Goal: Task Accomplishment & Management: Use online tool/utility

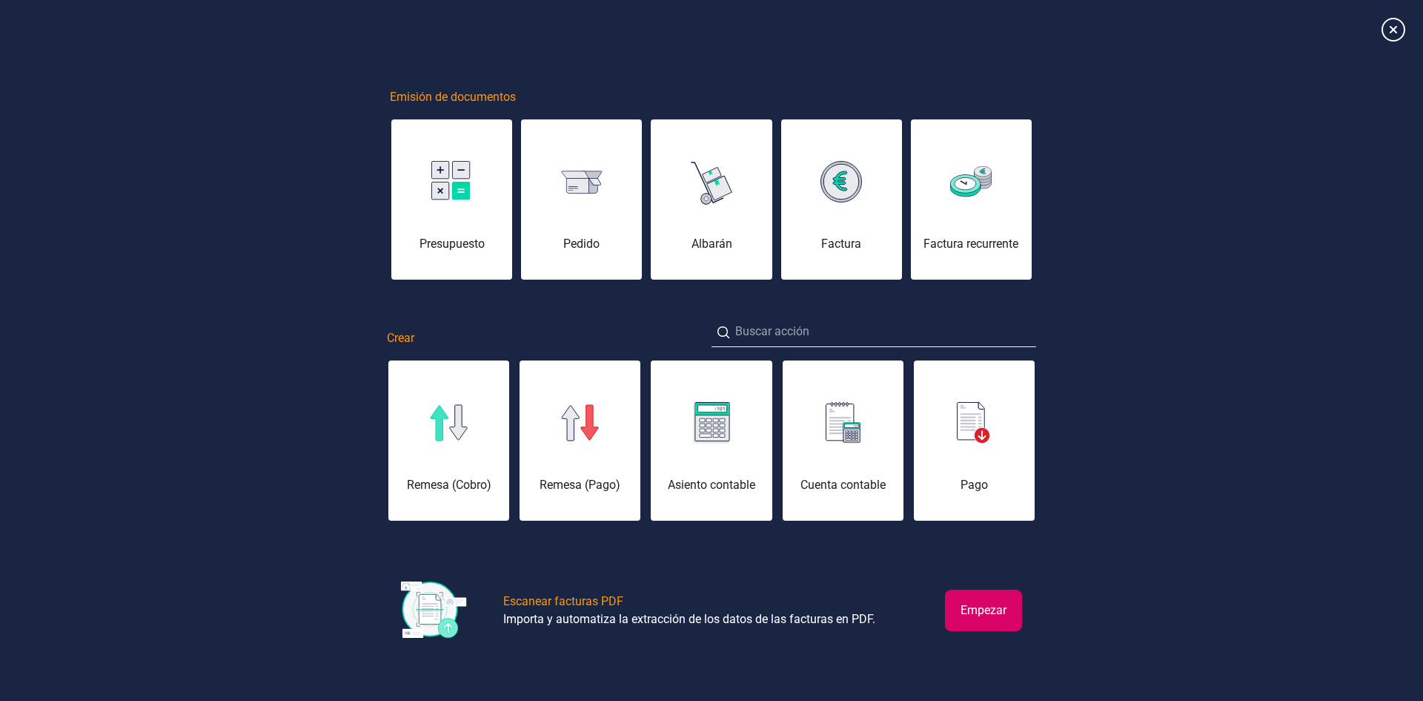
scroll to position [0, 74]
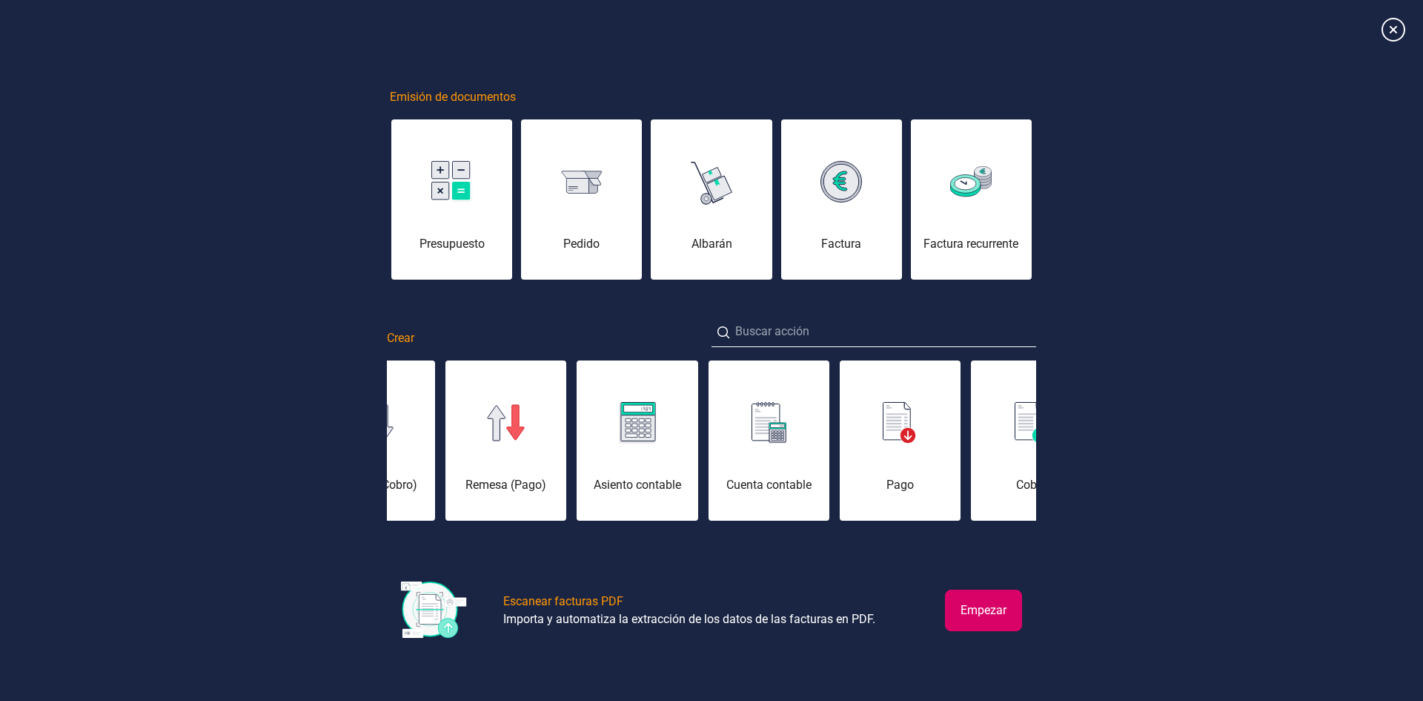
click at [996, 614] on button "Empezar" at bounding box center [983, 610] width 77 height 42
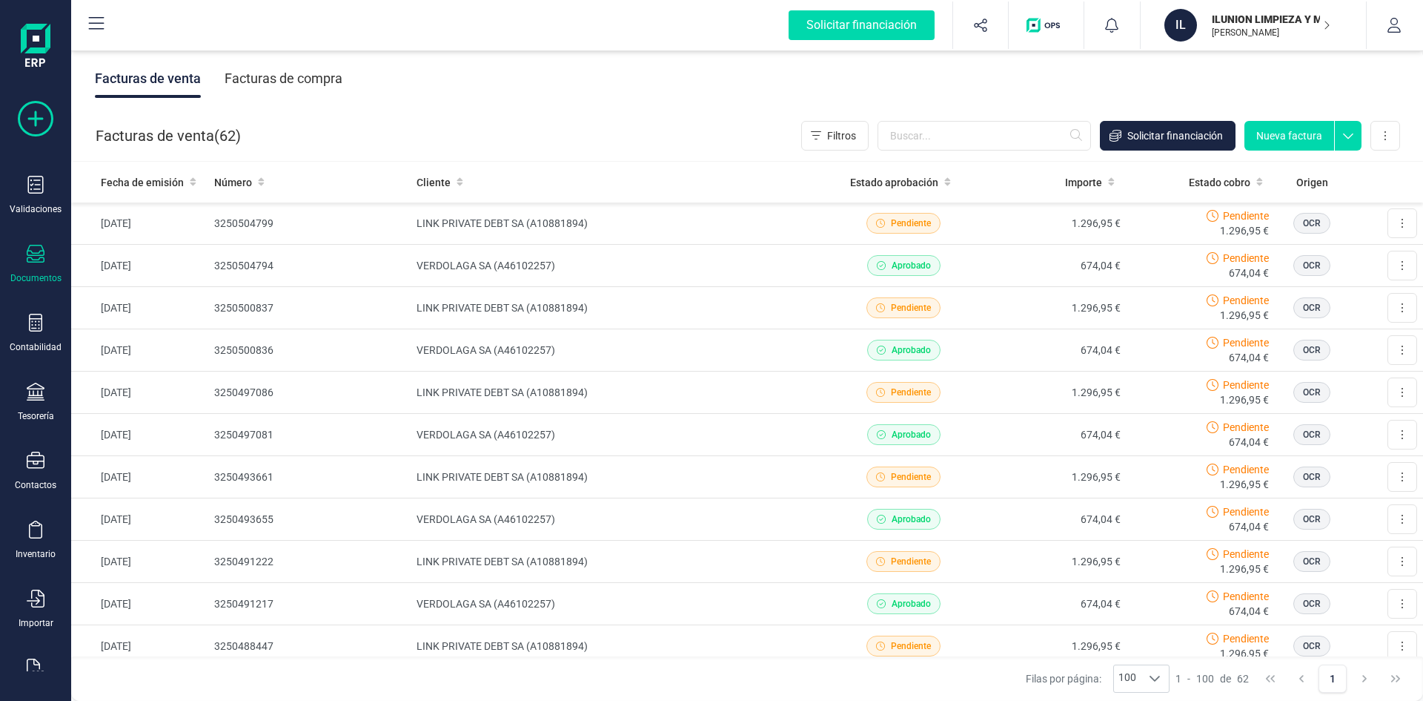
click at [31, 119] on icon at bounding box center [36, 119] width 36 height 36
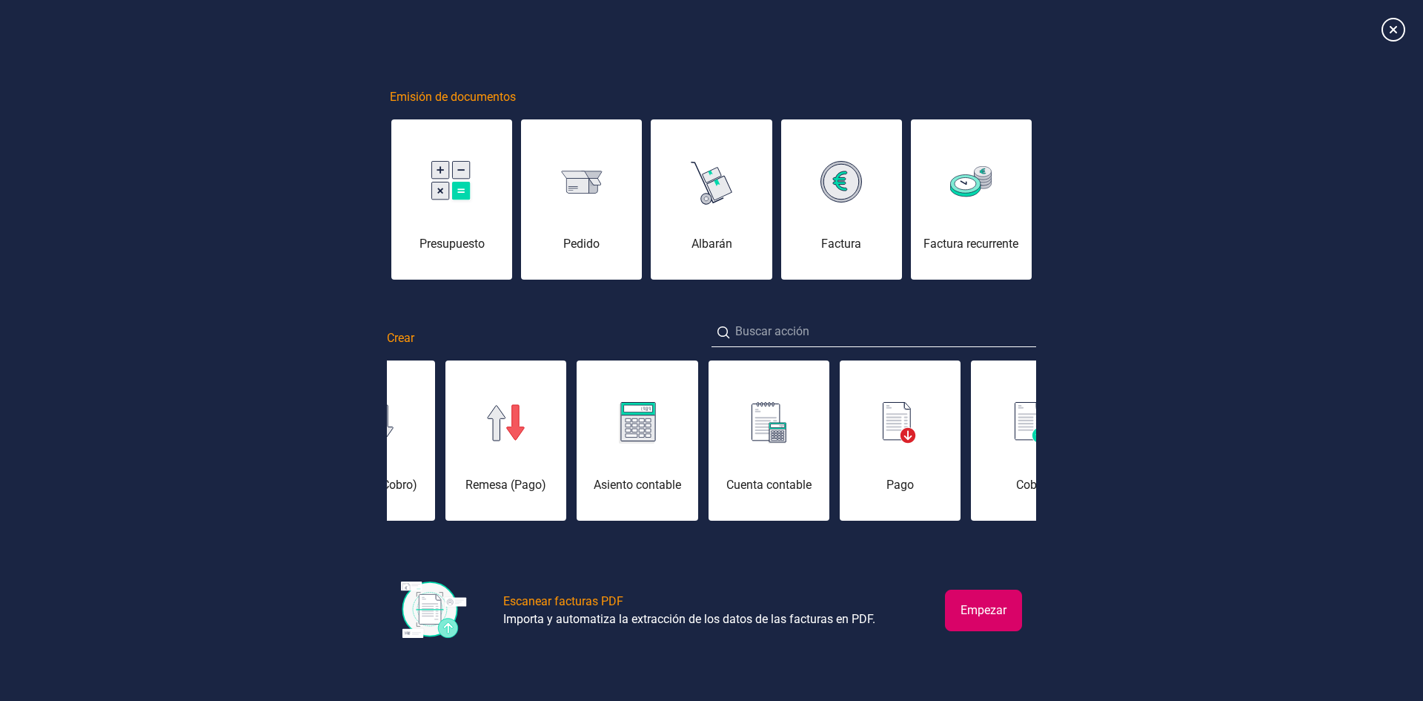
scroll to position [0, 519]
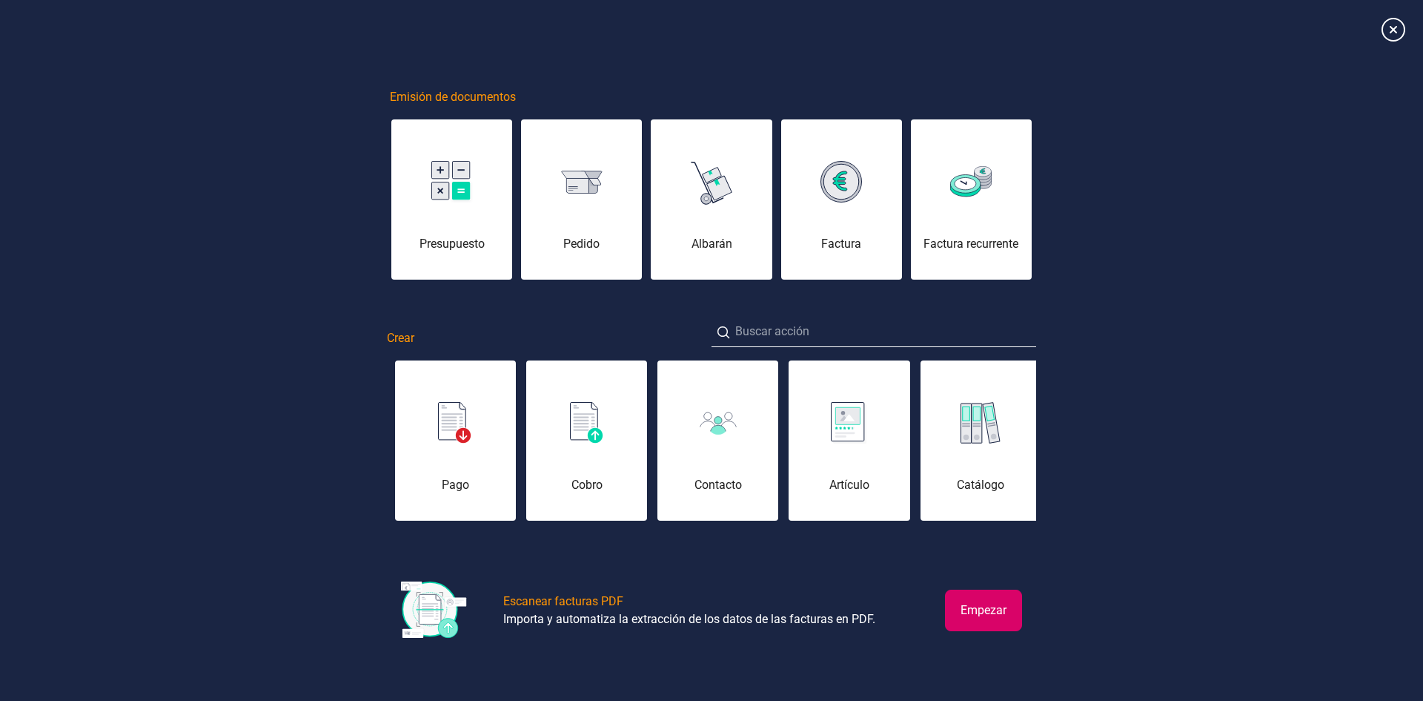
click at [553, 600] on div "Escanear facturas PDF" at bounding box center [563, 601] width 120 height 18
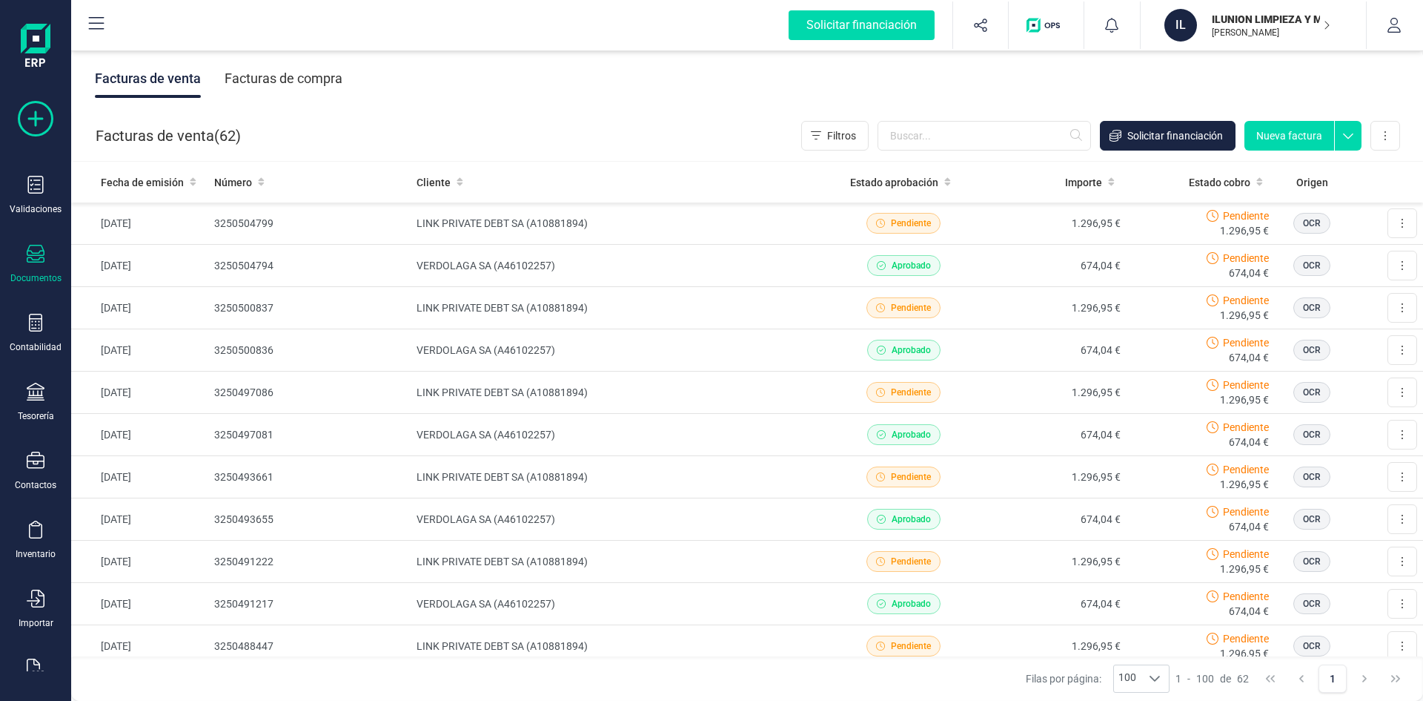
click at [37, 121] on icon at bounding box center [36, 119] width 36 height 36
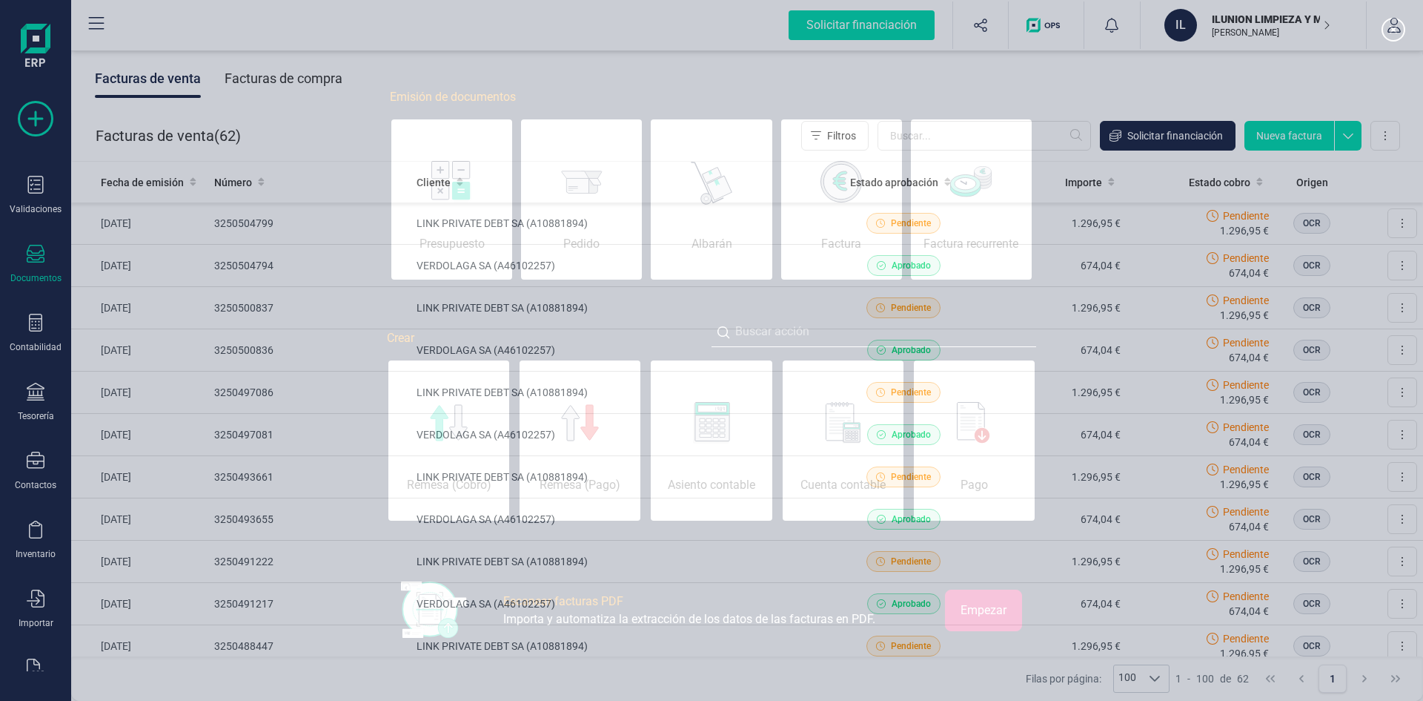
scroll to position [0, 74]
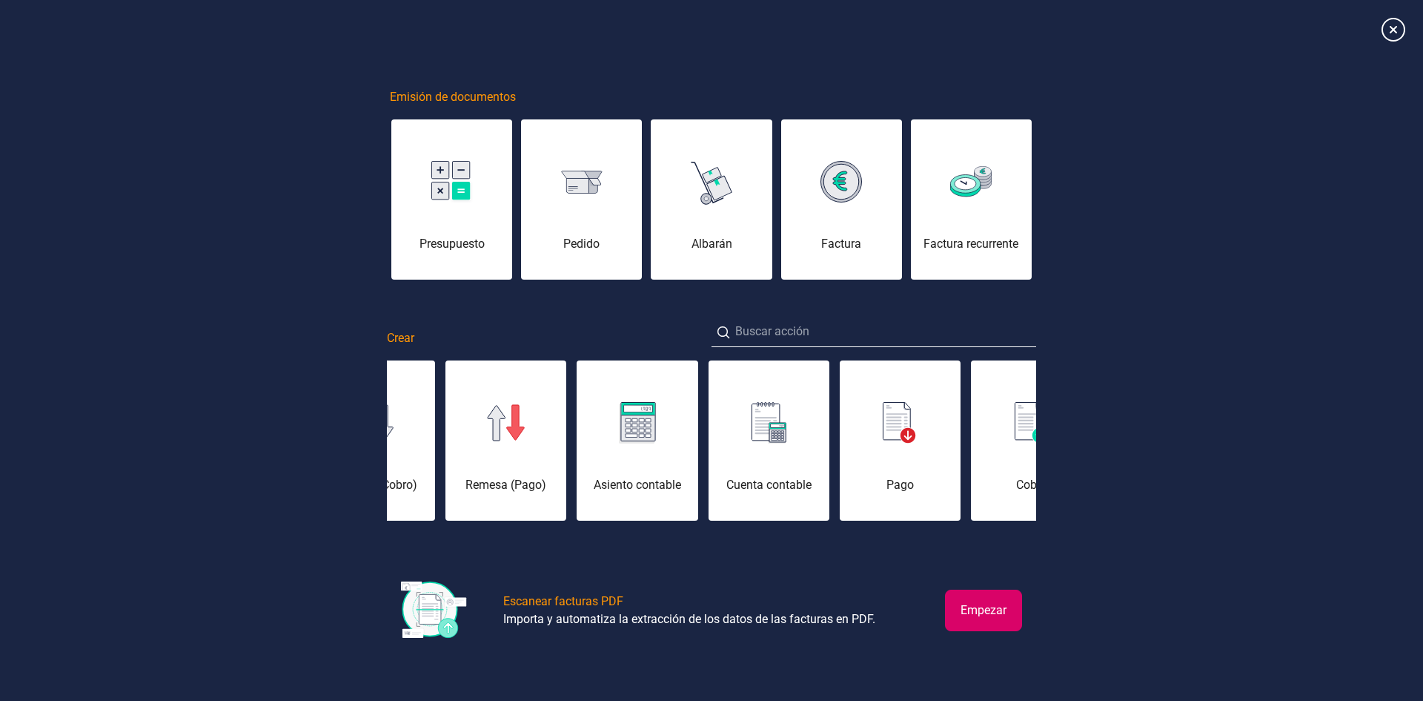
click at [961, 607] on button "Empezar" at bounding box center [983, 610] width 77 height 42
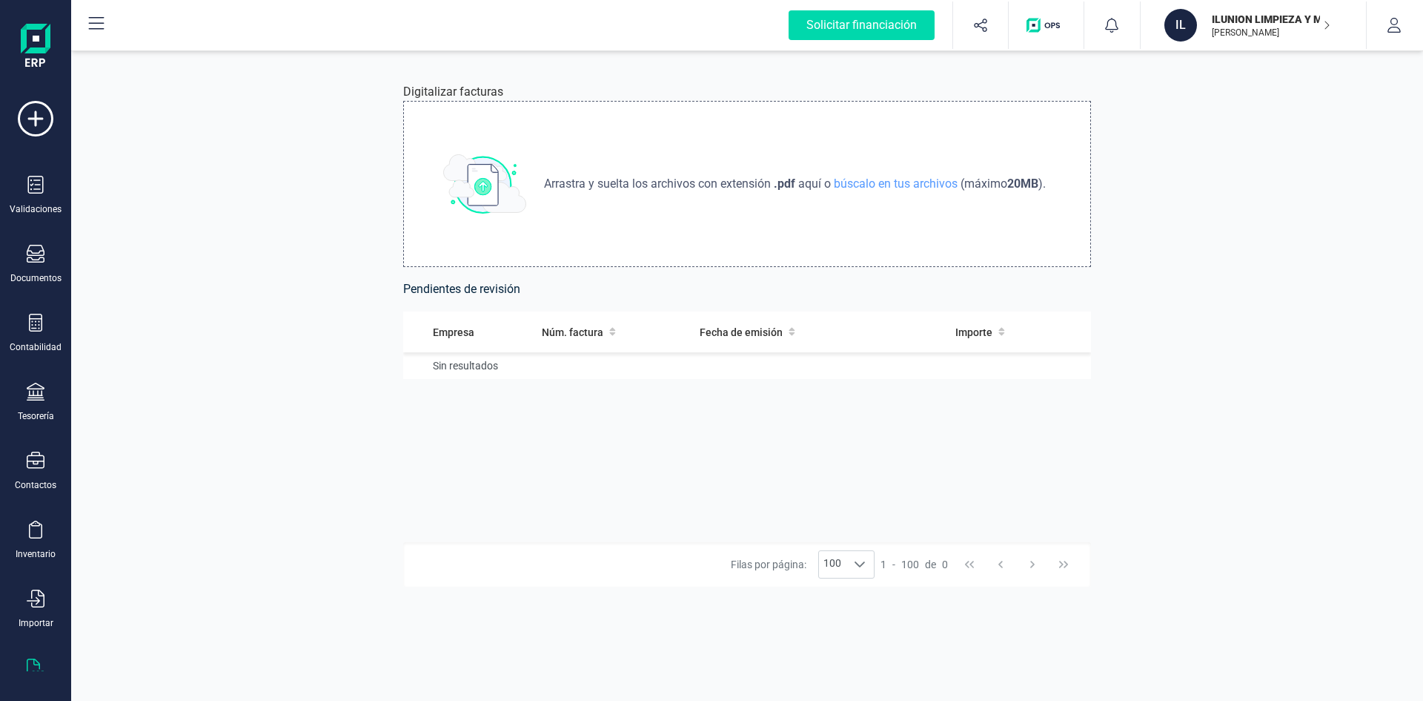
click at [677, 179] on span "Arrastra y suelta los archivos con extensión" at bounding box center [659, 184] width 230 height 18
type input "C:\fakepath\Factura_3250506718_26-09-2025_ 674,04_ZC33.pdf"
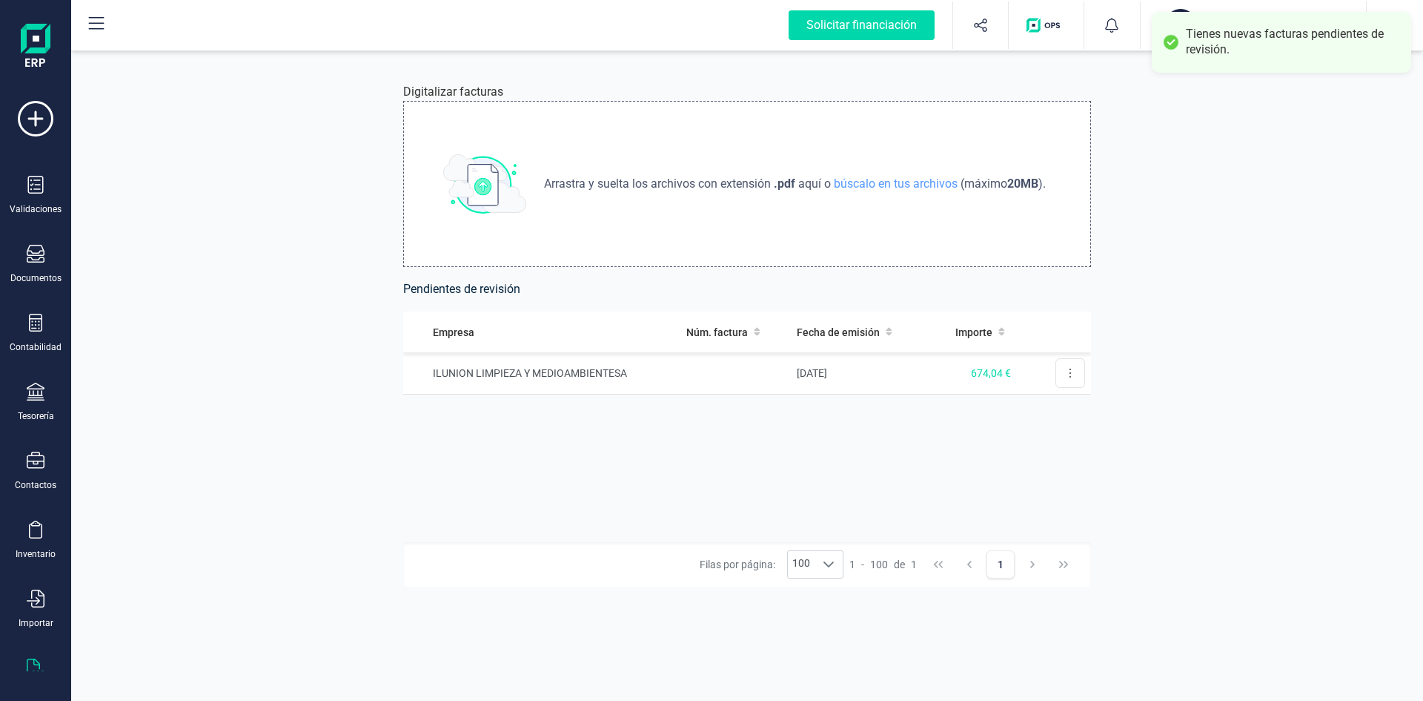
click at [497, 178] on img at bounding box center [484, 183] width 83 height 59
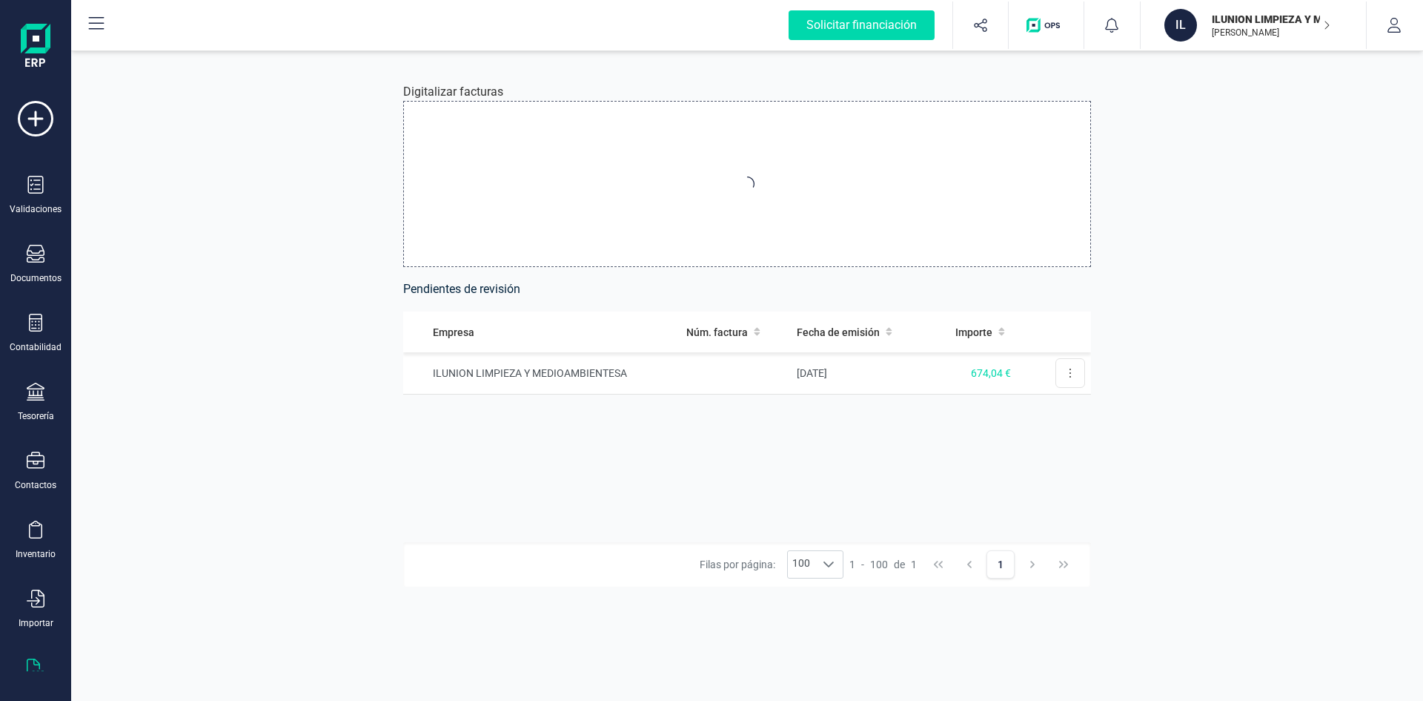
type input "C:\fakepath\Factura_3250506718_26-09-2025_ 674,04_ZC33.pdf"
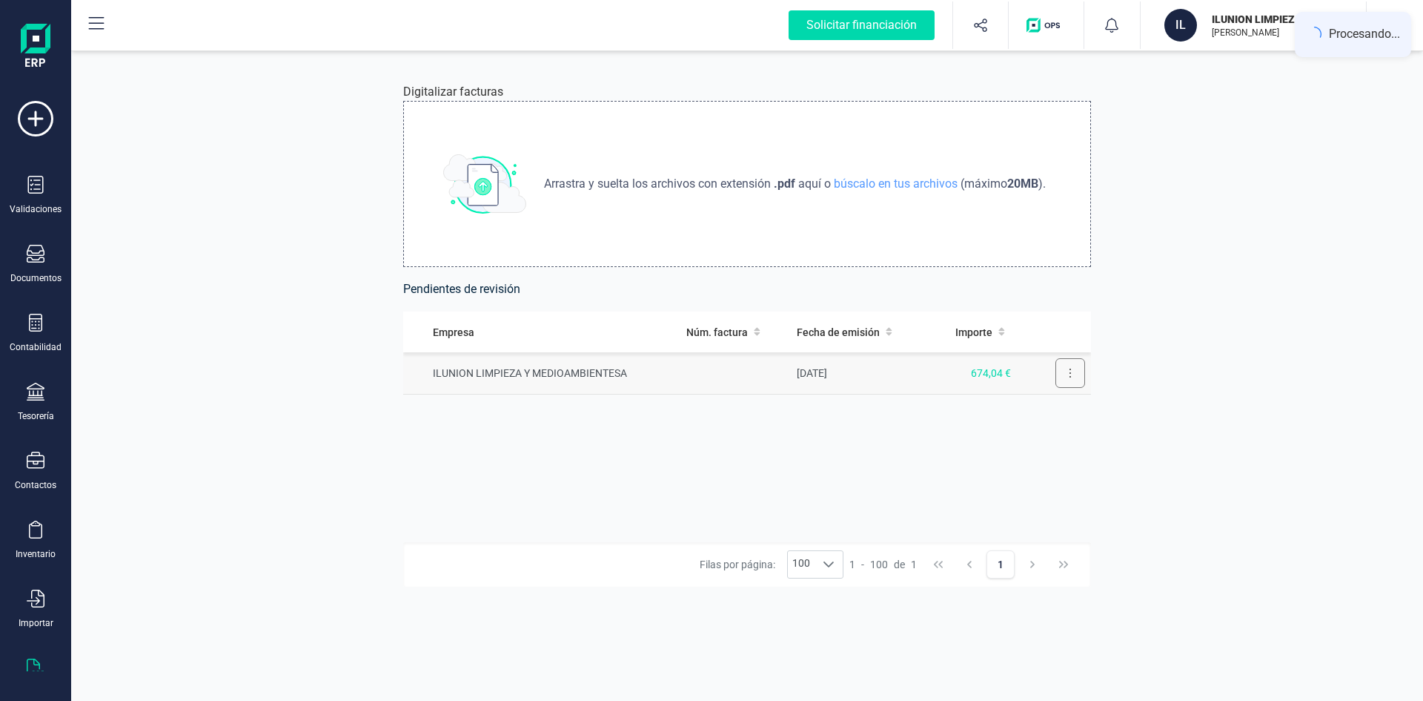
click at [1069, 376] on icon at bounding box center [1070, 373] width 3 height 12
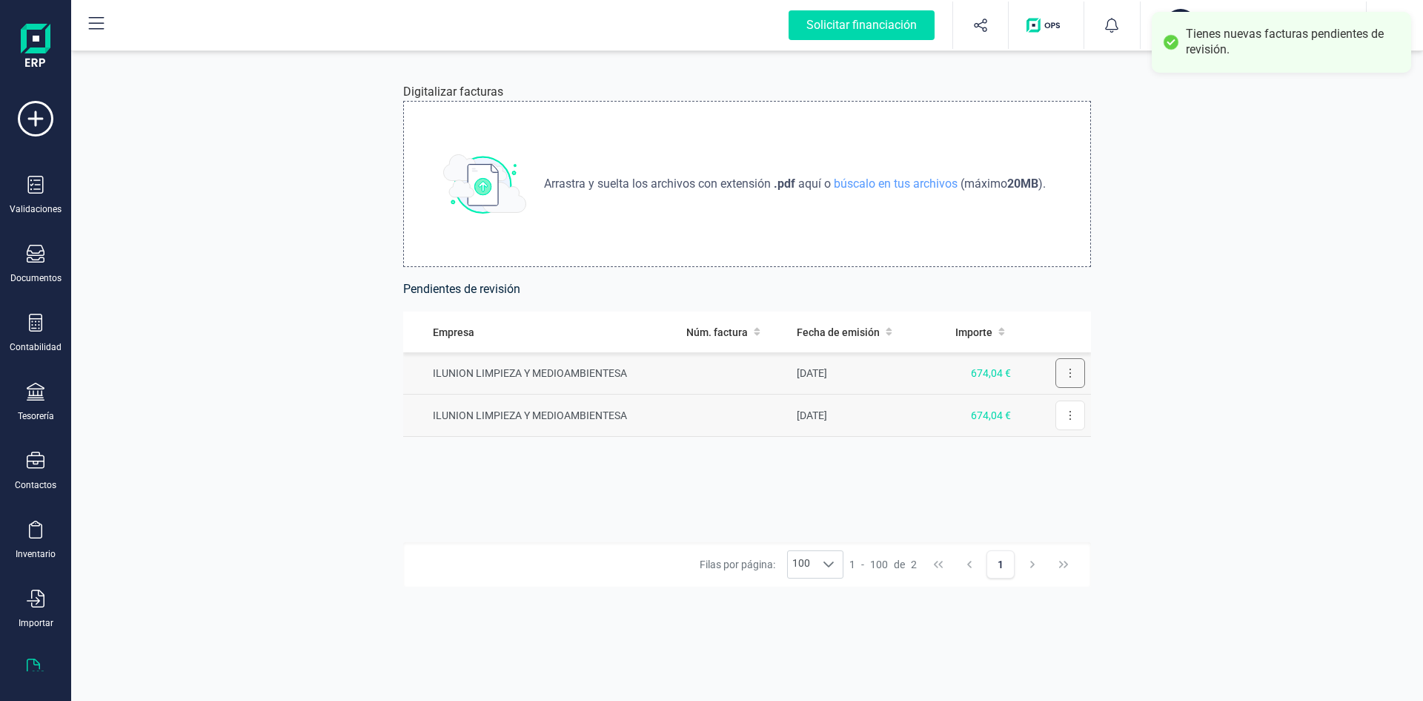
click at [1066, 377] on button at bounding box center [1071, 373] width 30 height 30
click at [1039, 412] on span "Revisar factura" at bounding box center [1034, 409] width 70 height 15
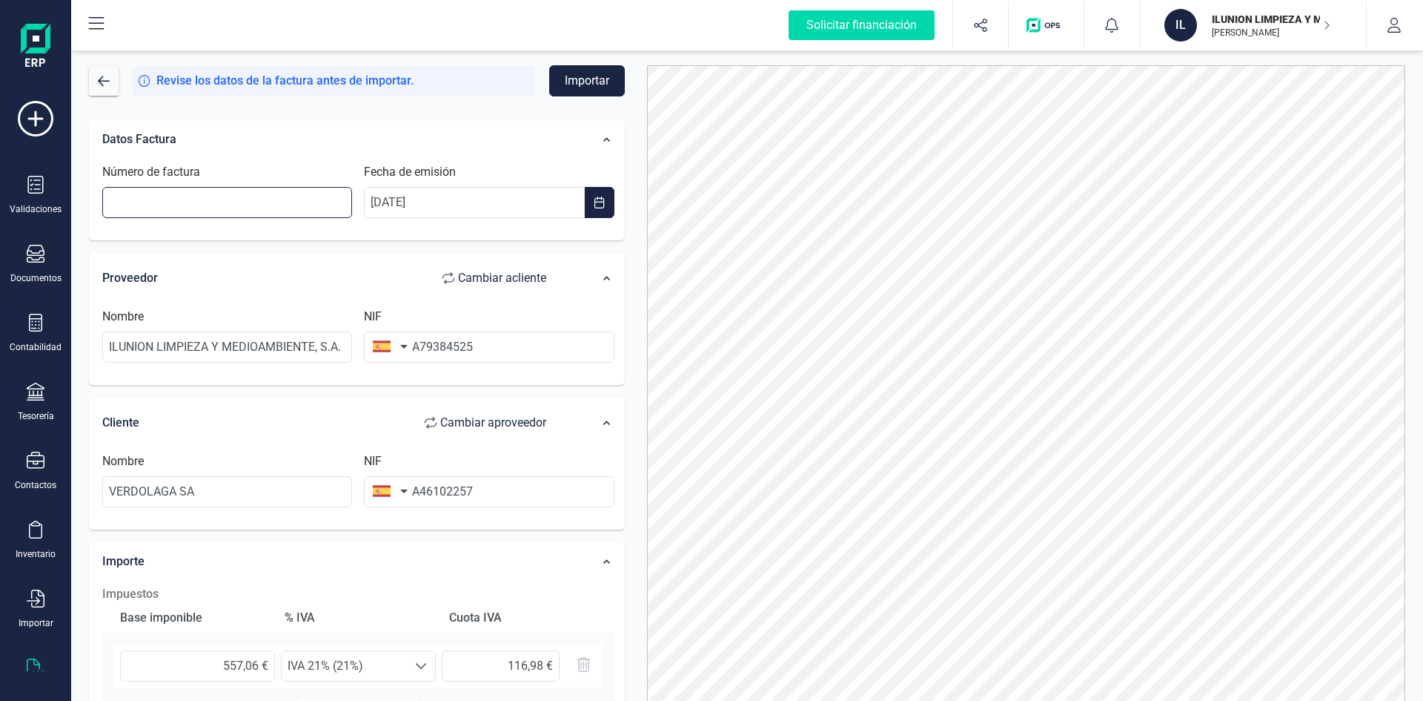
click at [234, 200] on input "Número de factura" at bounding box center [227, 202] width 250 height 31
type input "3250506718"
click at [575, 90] on button "Importar" at bounding box center [587, 80] width 76 height 31
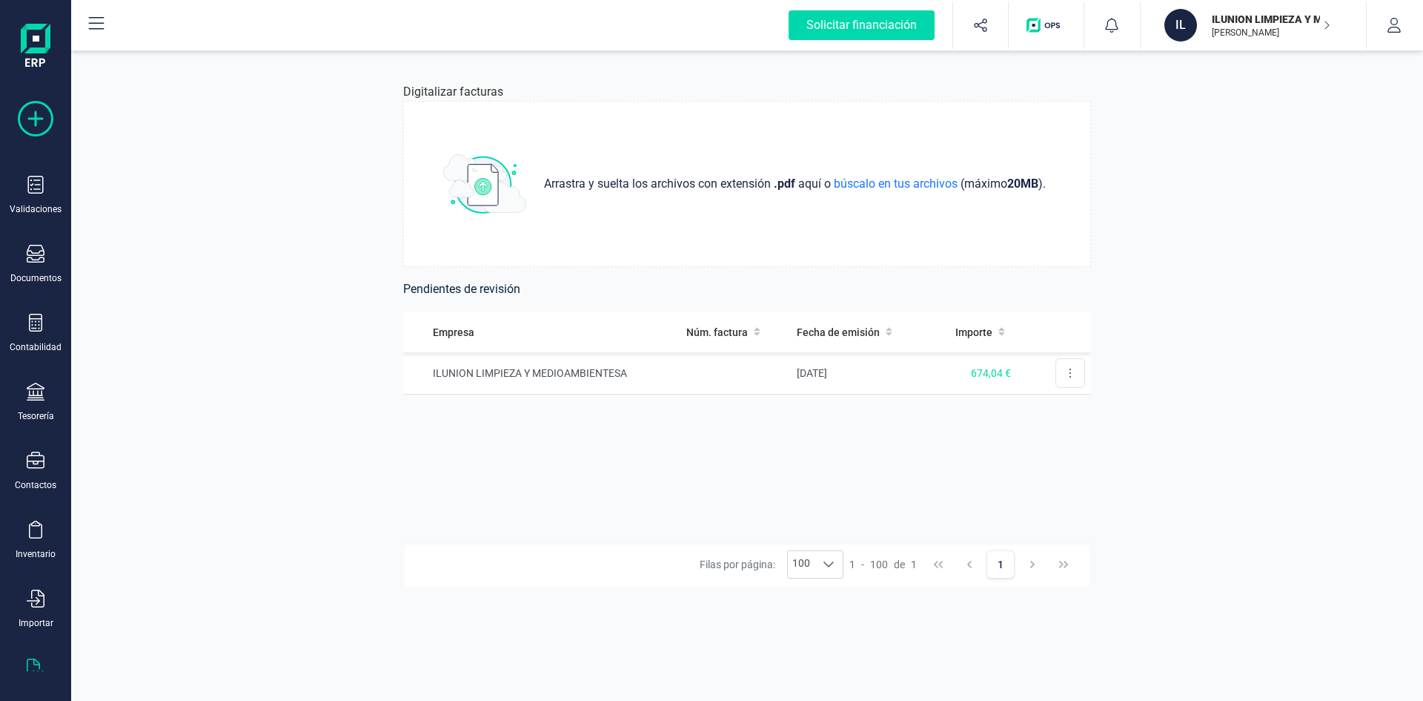
click at [36, 113] on icon at bounding box center [36, 119] width 36 height 36
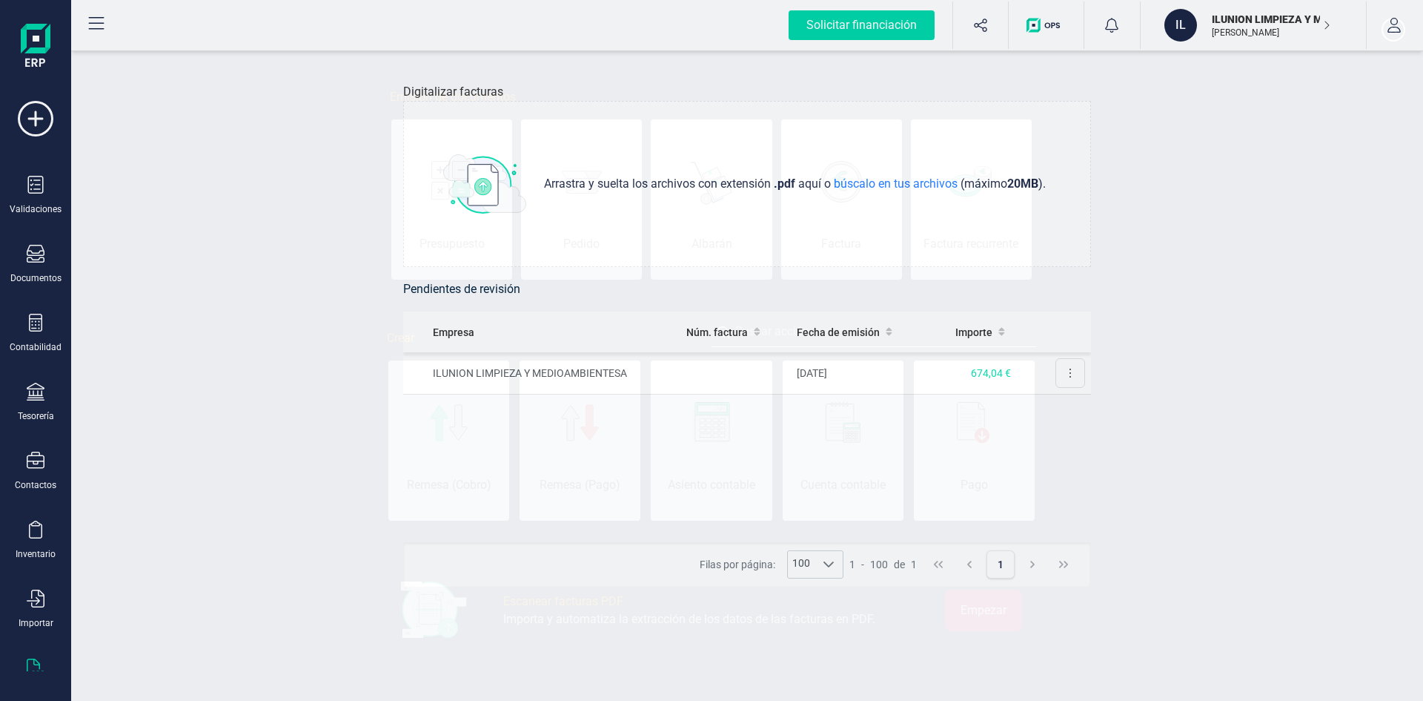
scroll to position [0, 74]
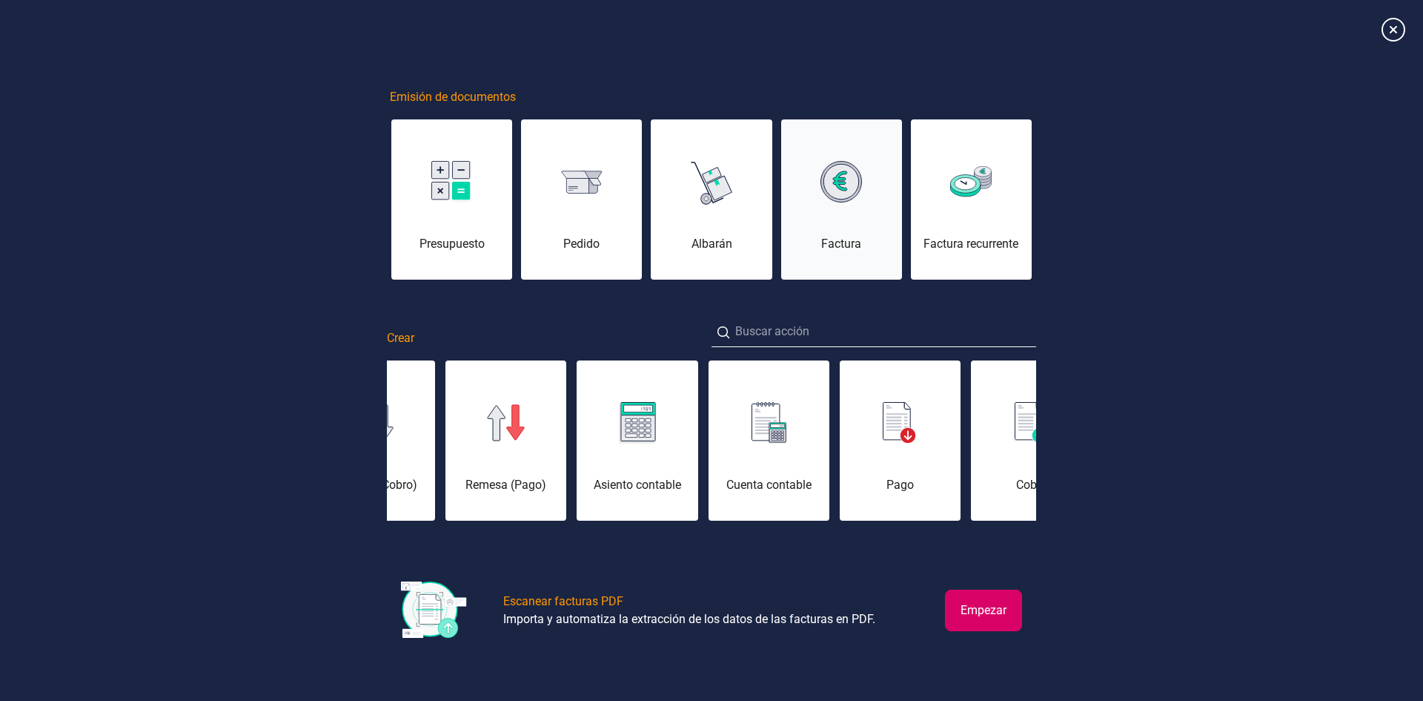
click at [819, 193] on div at bounding box center [841, 182] width 121 height 36
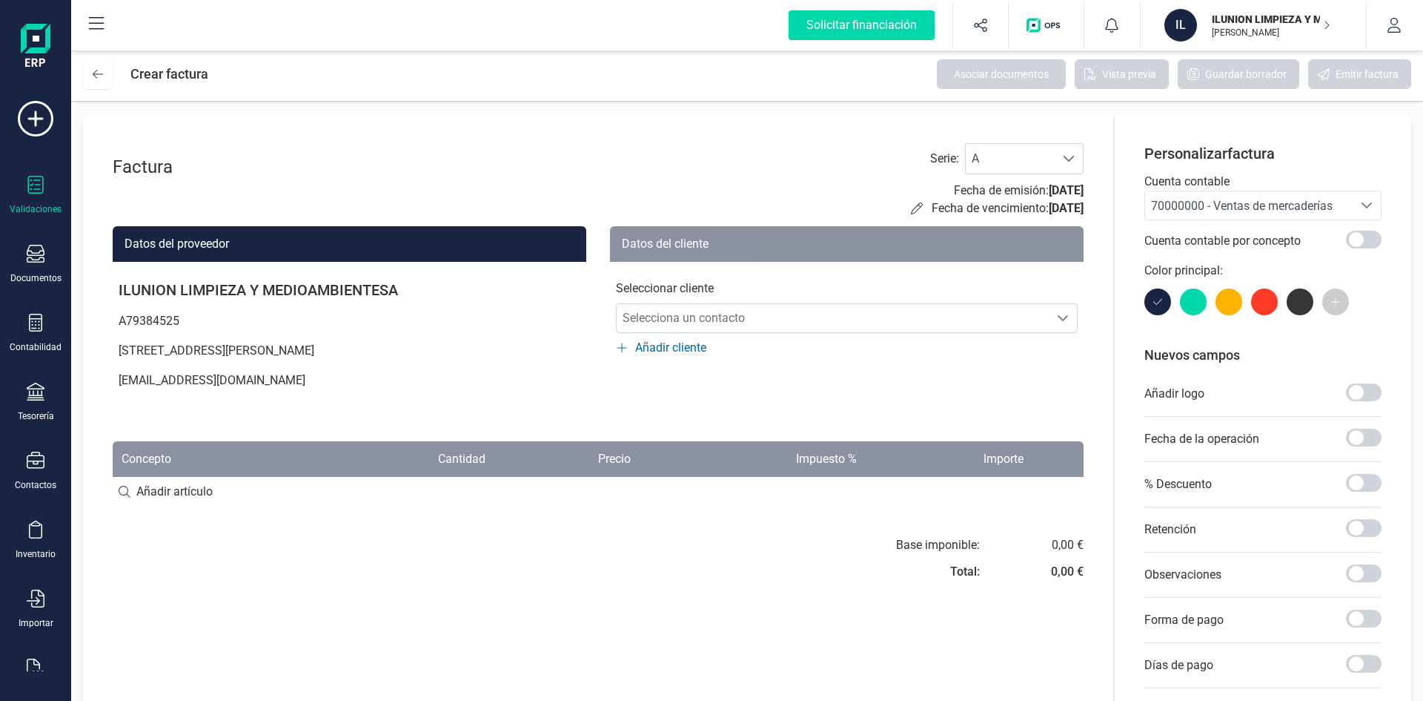
click at [30, 192] on icon at bounding box center [36, 185] width 18 height 18
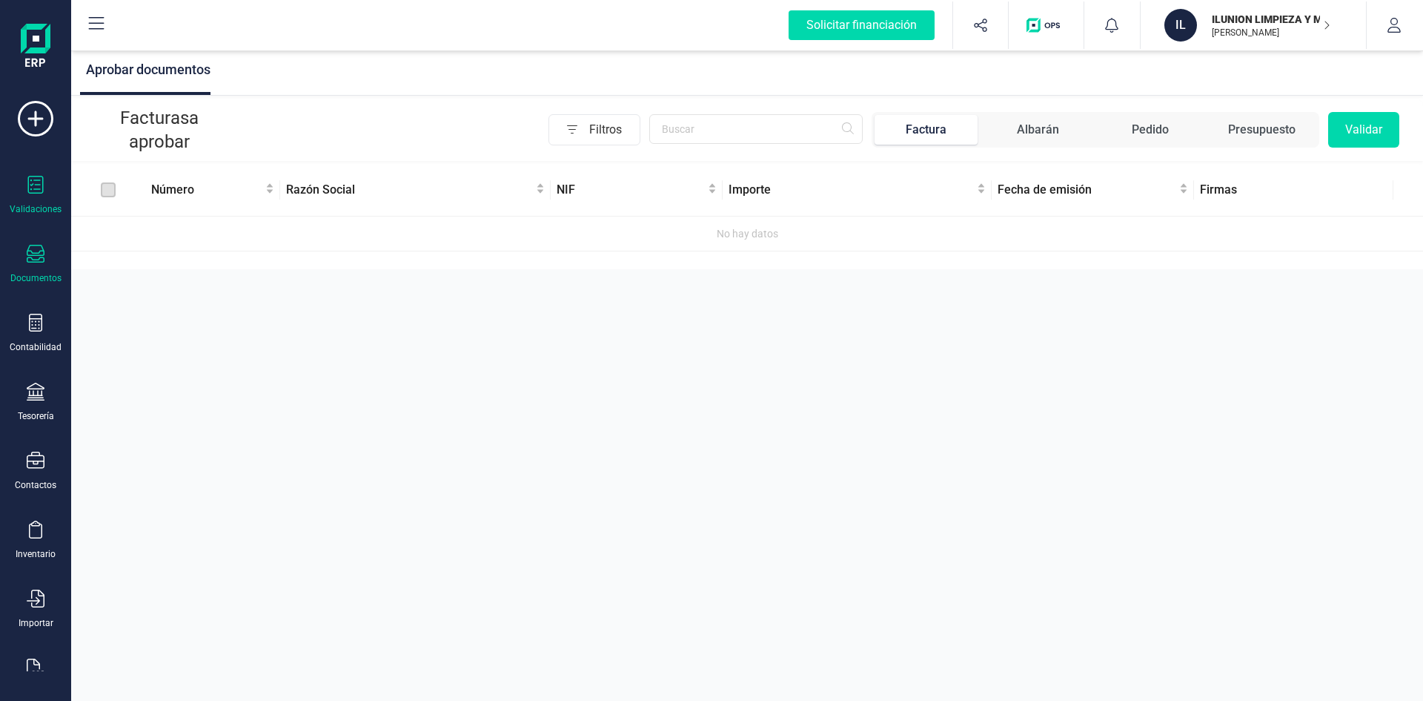
click at [39, 256] on icon at bounding box center [36, 254] width 18 height 18
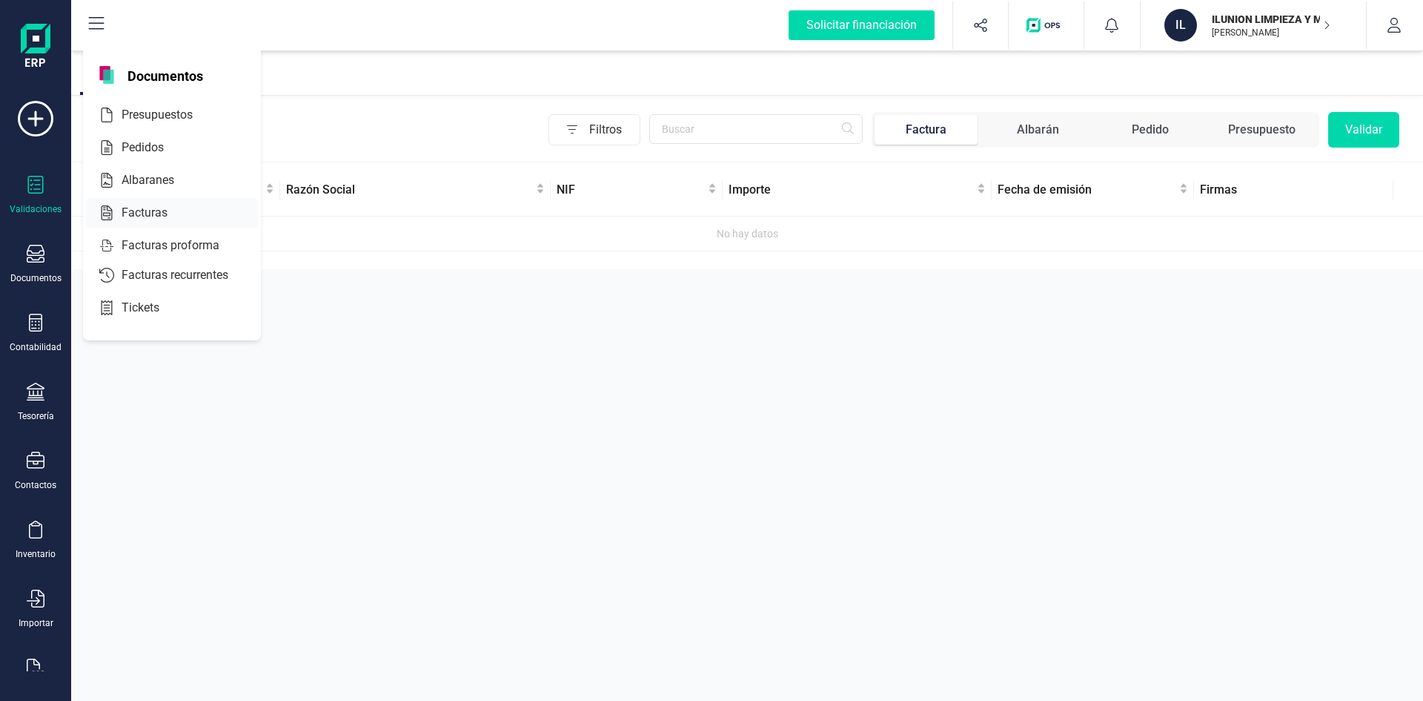
click at [122, 215] on span "Facturas" at bounding box center [155, 213] width 79 height 18
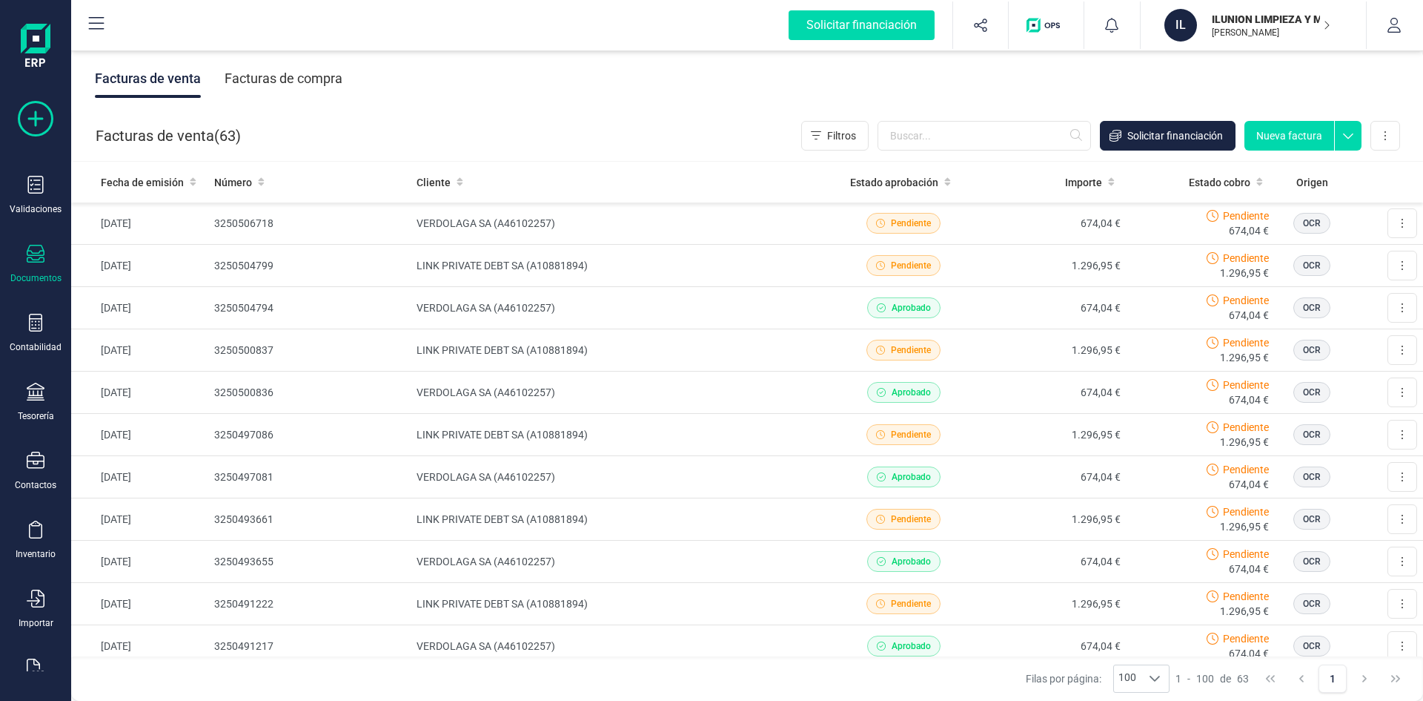
click at [35, 109] on icon at bounding box center [36, 119] width 36 height 36
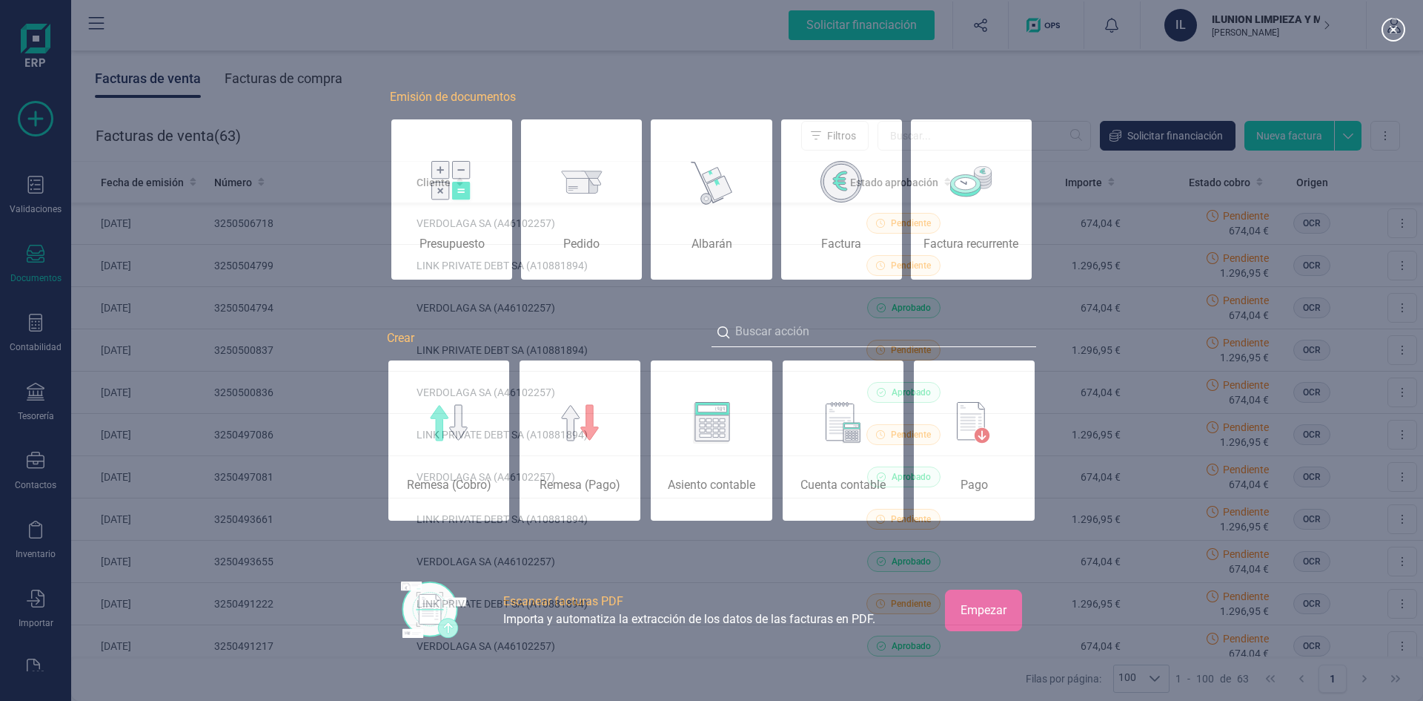
scroll to position [0, 74]
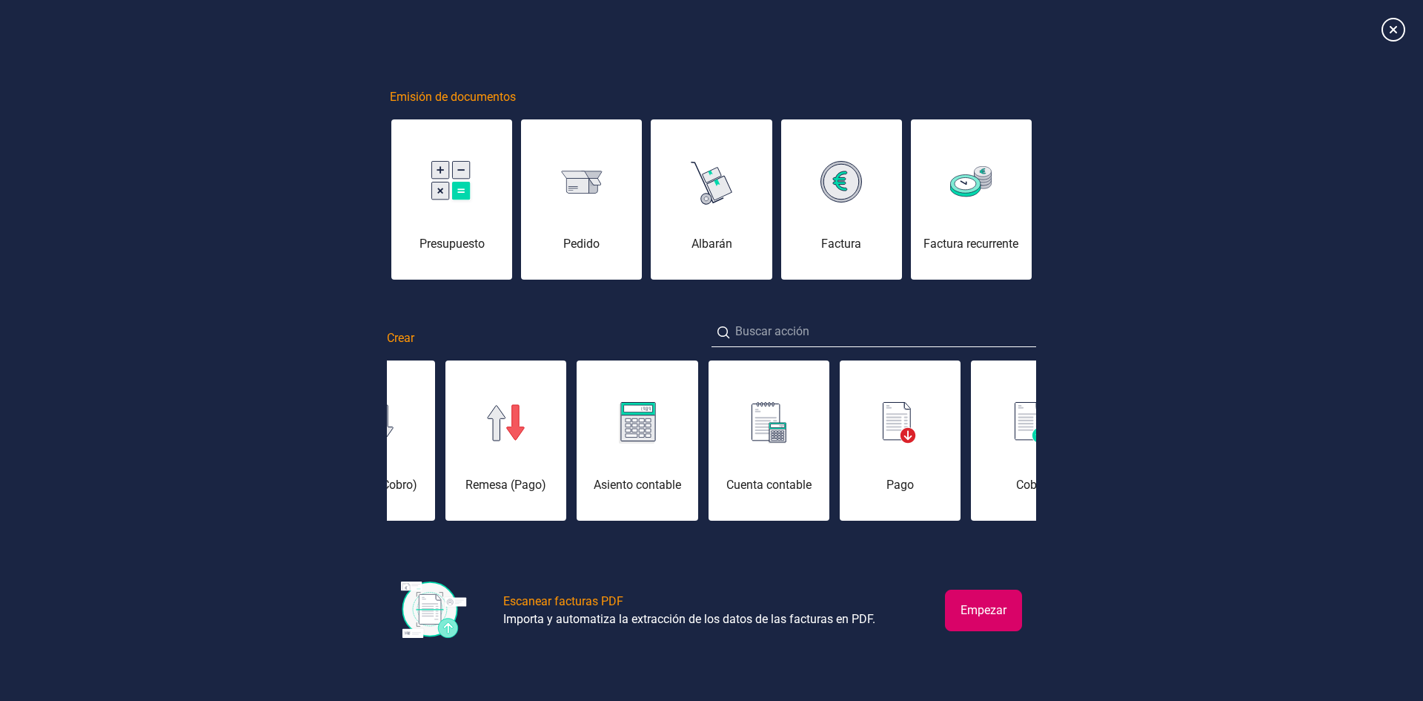
click at [592, 603] on div "Escanear facturas PDF" at bounding box center [563, 601] width 120 height 18
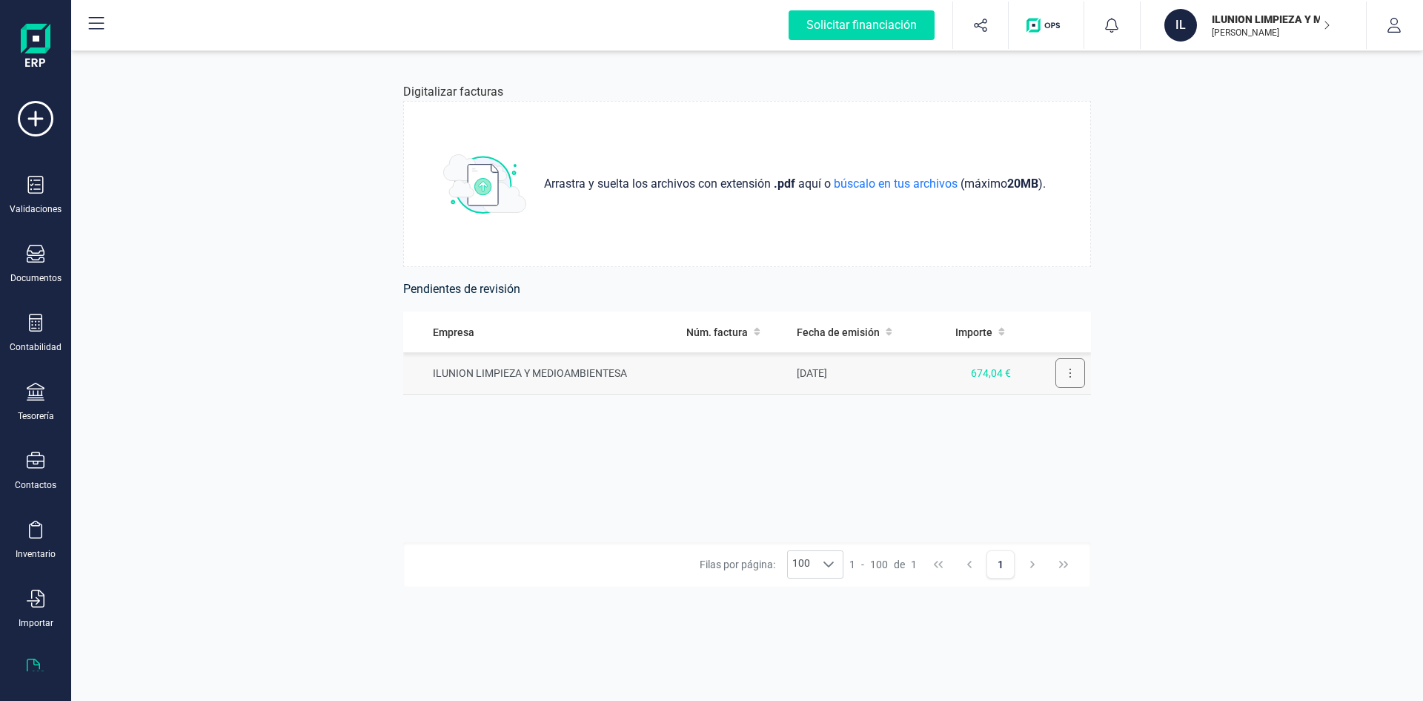
click at [1072, 374] on button at bounding box center [1071, 373] width 30 height 30
click at [1042, 440] on span "Eliminar factura" at bounding box center [1035, 439] width 73 height 15
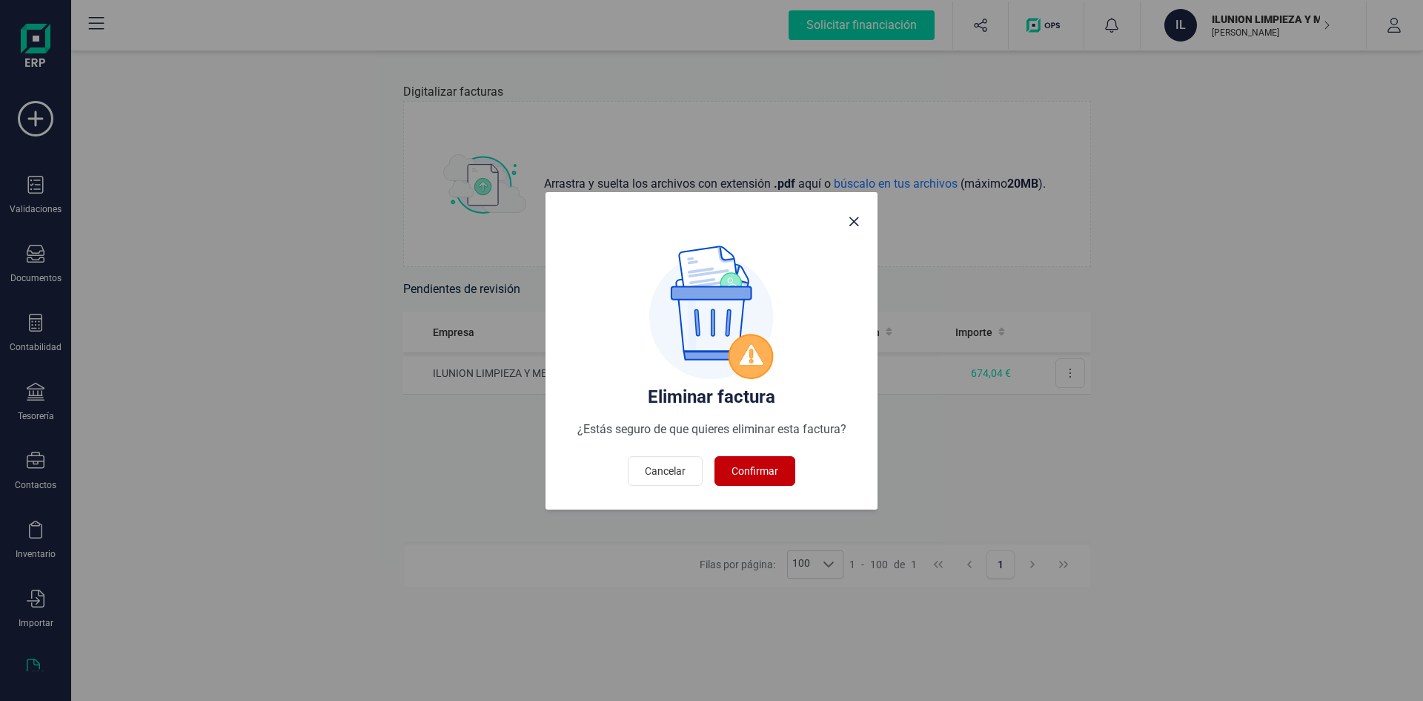
click at [770, 468] on span "Confirmar" at bounding box center [755, 470] width 47 height 15
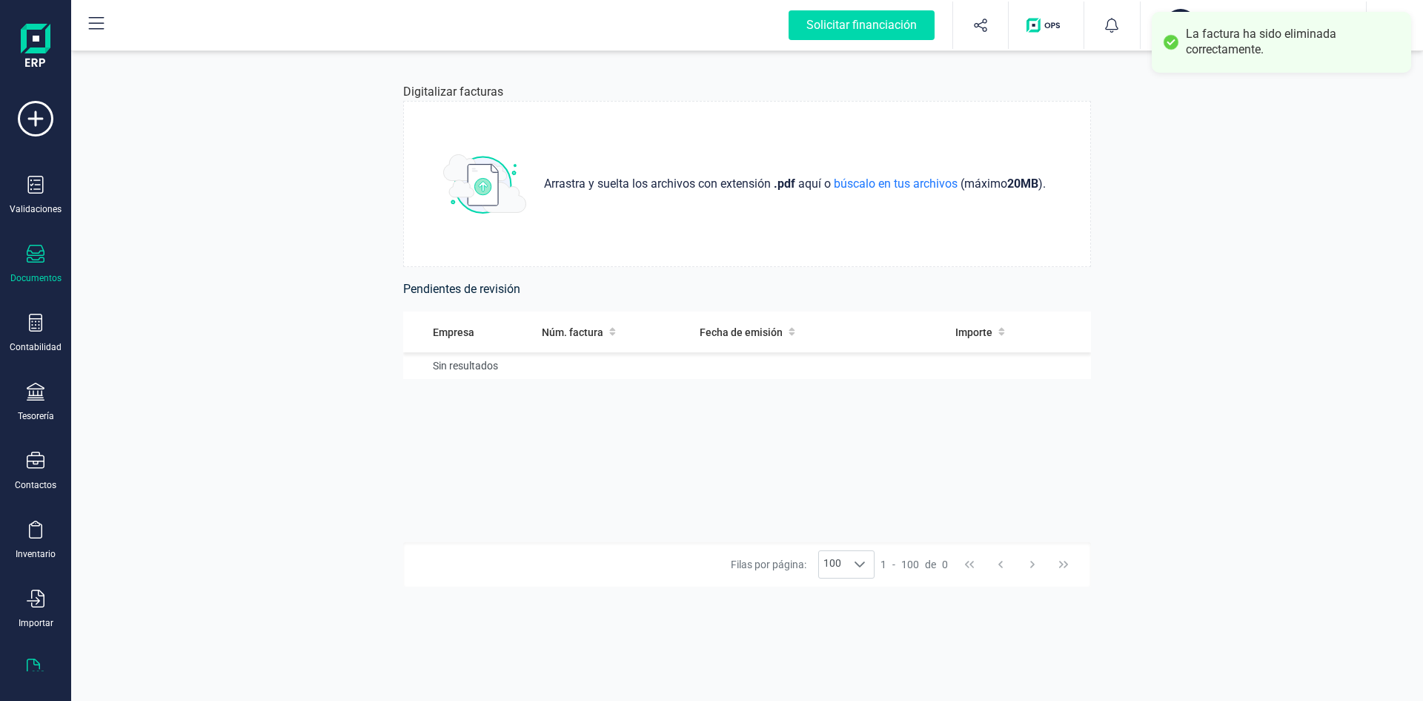
click at [27, 267] on div "Documentos" at bounding box center [35, 264] width 59 height 39
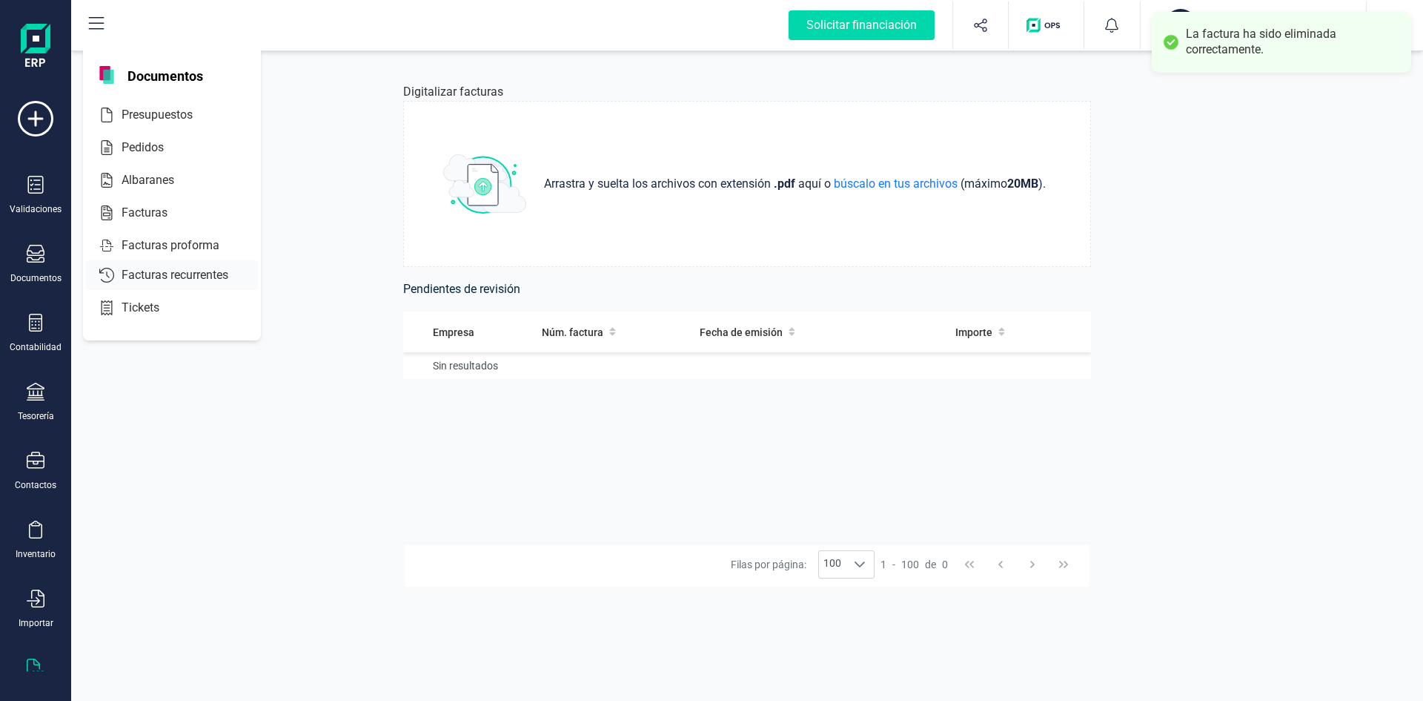
click at [142, 211] on span "Facturas" at bounding box center [155, 213] width 79 height 18
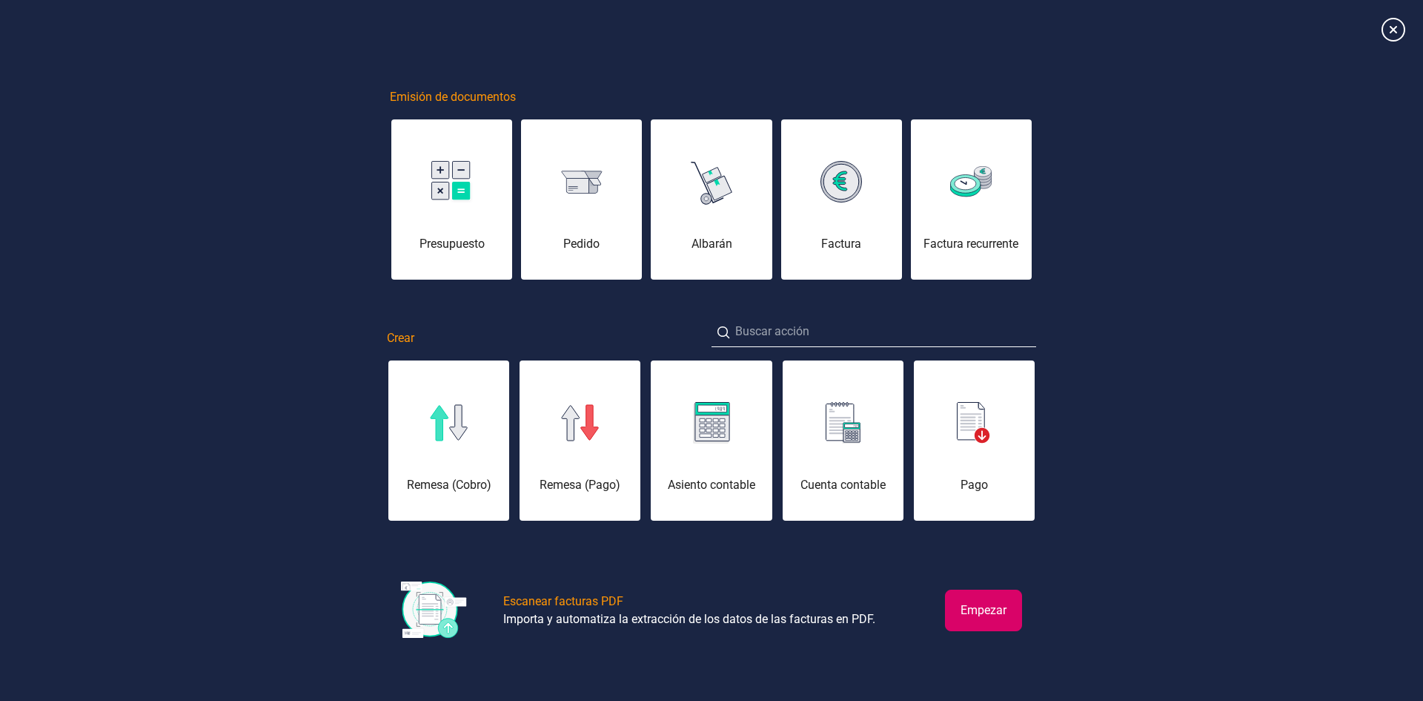
scroll to position [0, 74]
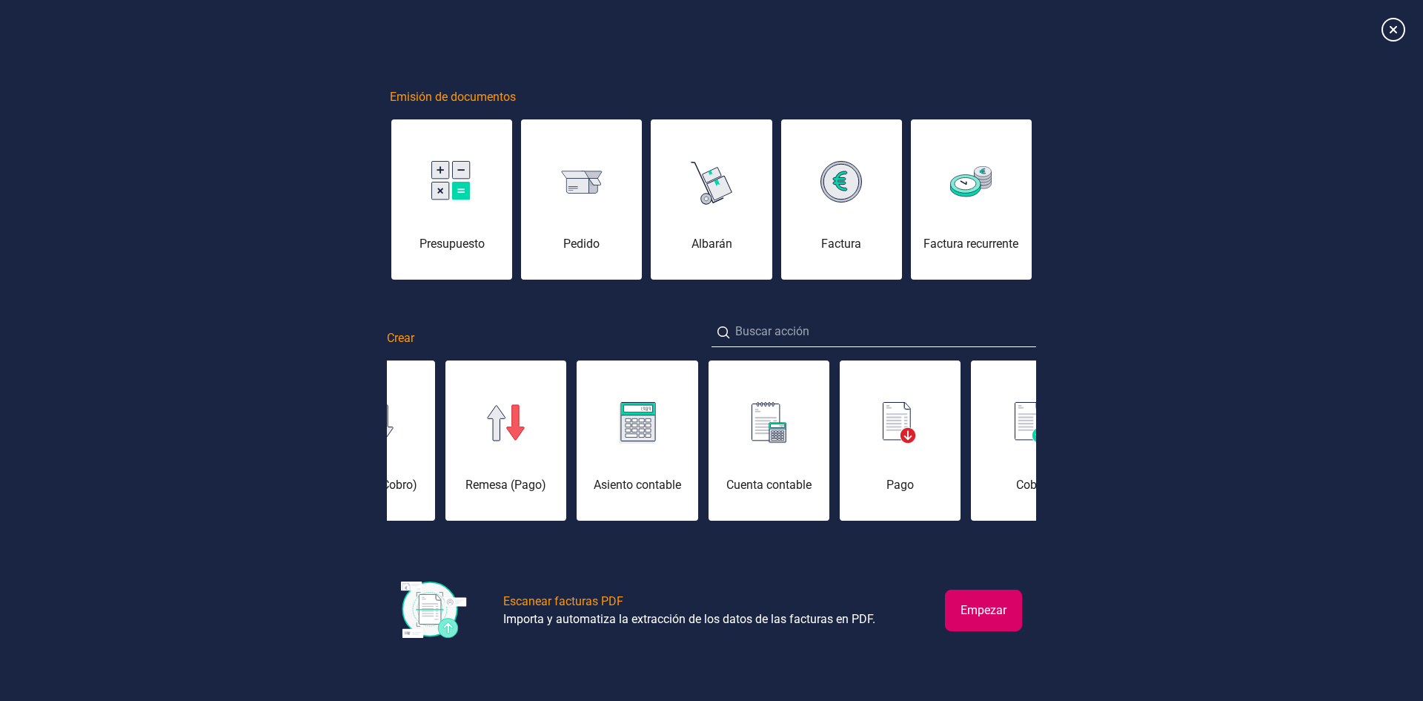
click at [961, 613] on button "Empezar" at bounding box center [983, 610] width 77 height 42
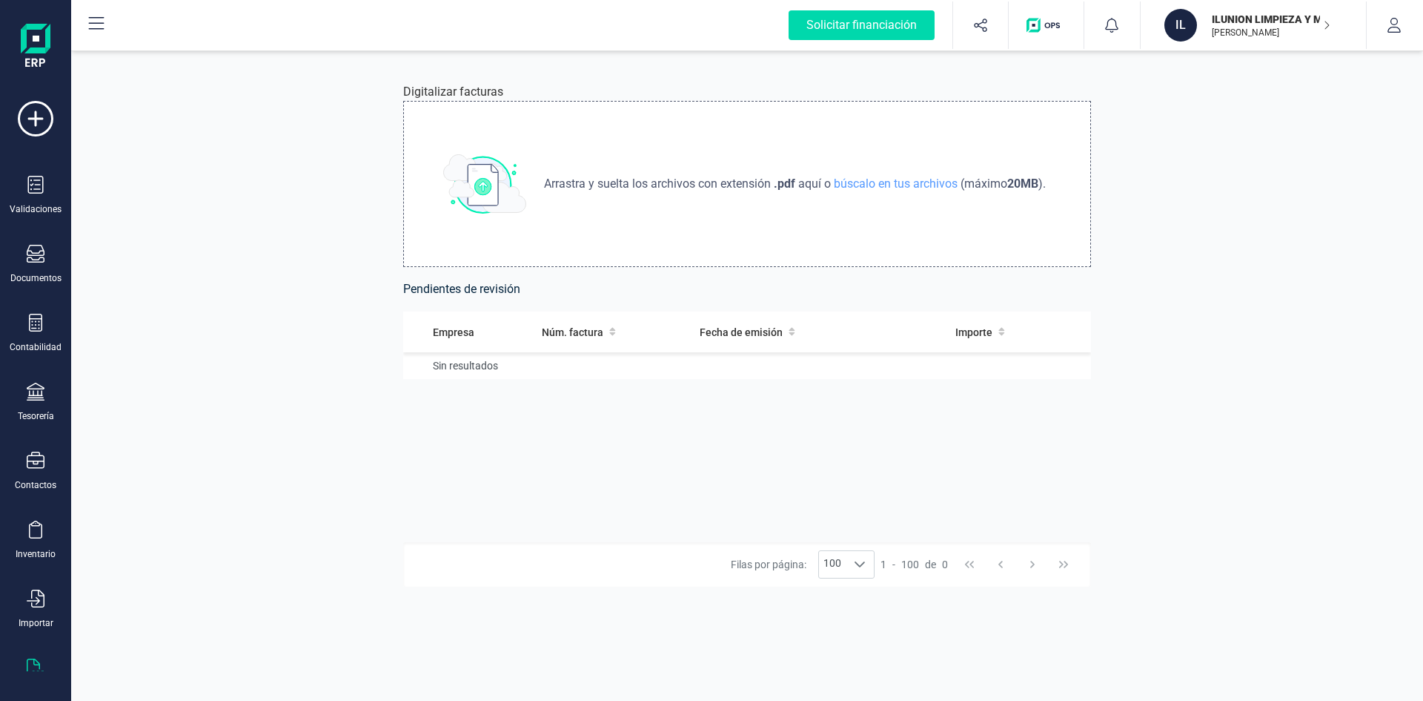
click at [559, 186] on span "Arrastra y suelta los archivos con extensión" at bounding box center [659, 184] width 230 height 18
type input "C:\fakepath\Factura_3250506719_26-09-2025_ 1.296,95_ZP33.pdf"
click at [612, 183] on span "Arrastra y suelta los archivos con extensión" at bounding box center [659, 184] width 230 height 18
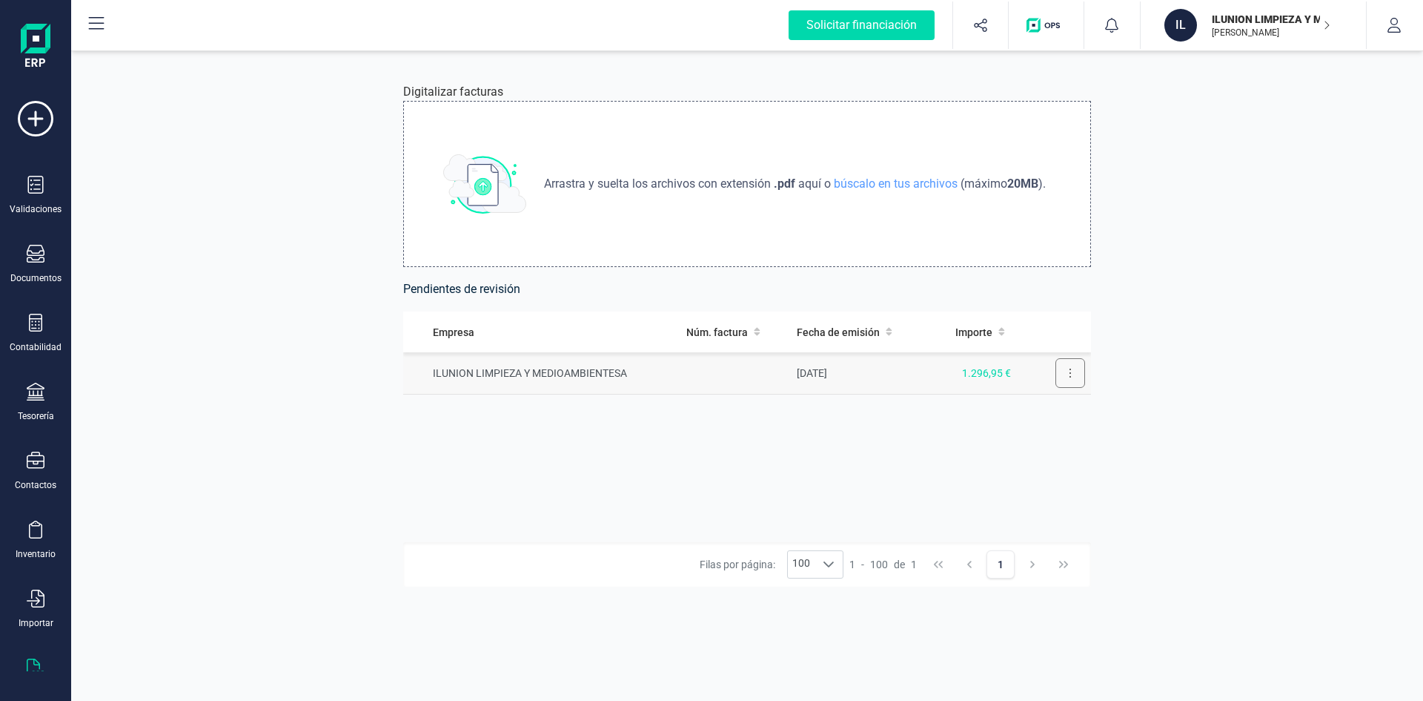
click at [1070, 373] on icon at bounding box center [1070, 372] width 1 height 9
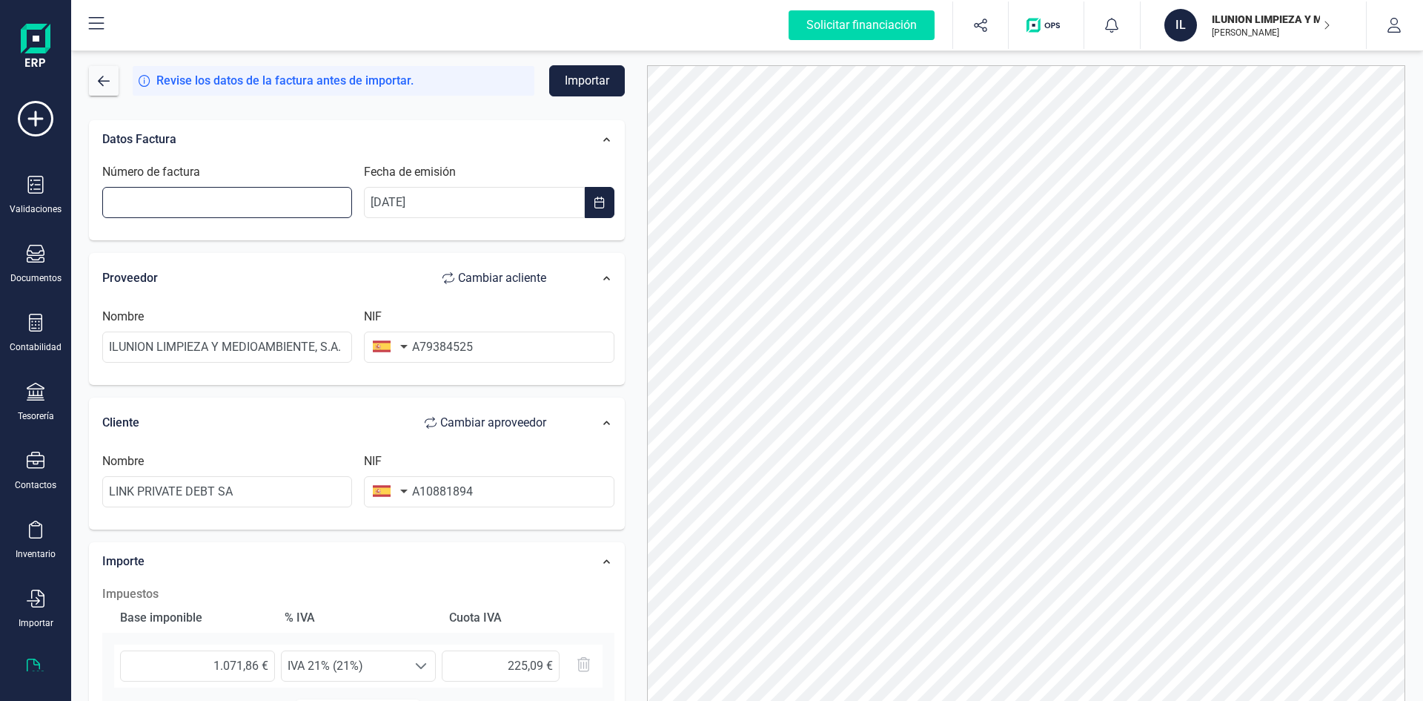
click at [216, 206] on input "Número de factura" at bounding box center [227, 202] width 250 height 31
type input "3250506719"
click at [593, 85] on button "Importar" at bounding box center [587, 80] width 76 height 31
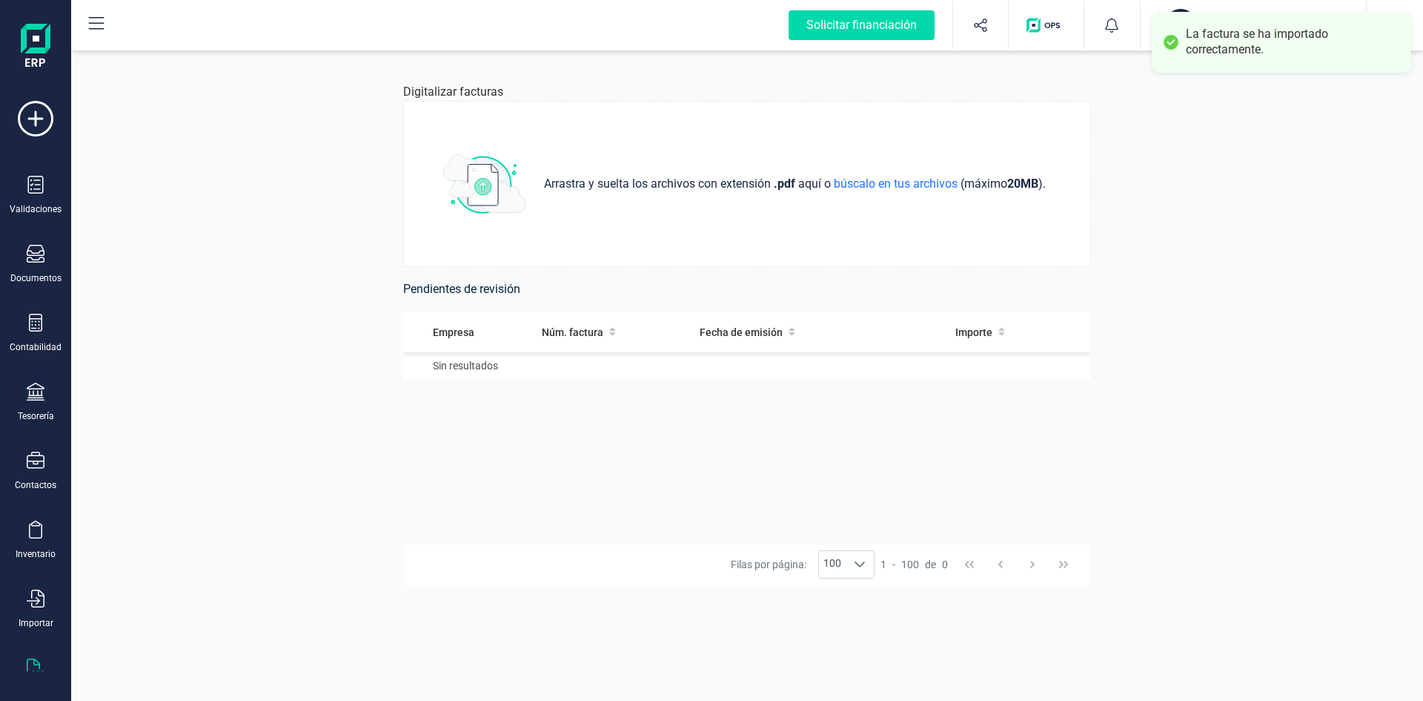
click at [35, 262] on icon at bounding box center [36, 254] width 18 height 18
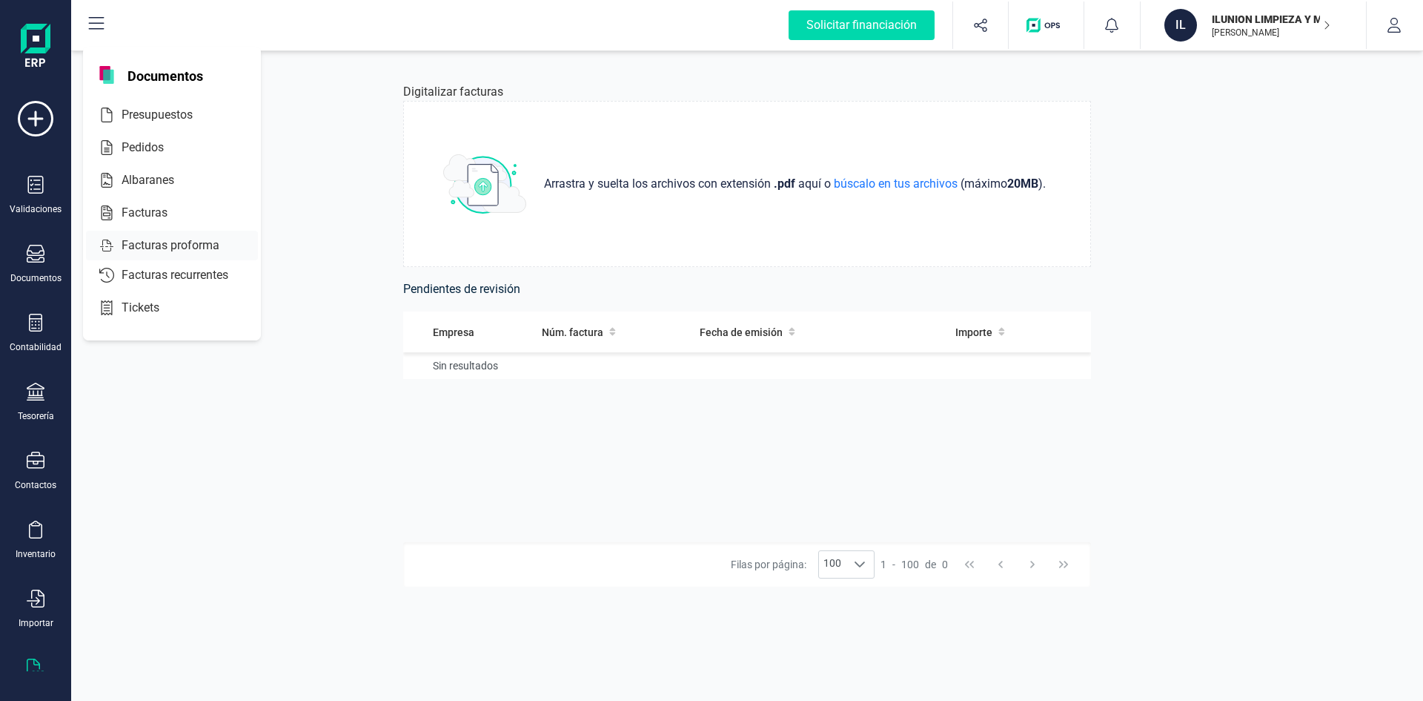
click at [139, 208] on span "Facturas" at bounding box center [155, 213] width 79 height 18
